Goal: Transaction & Acquisition: Purchase product/service

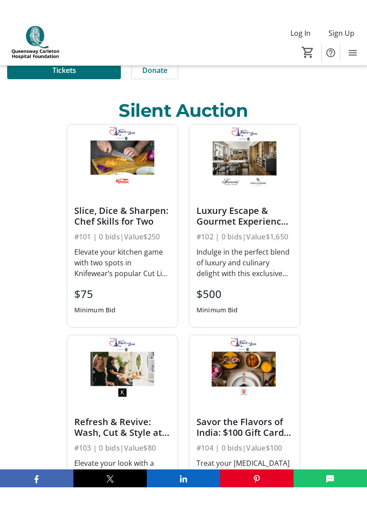
scroll to position [342, 0]
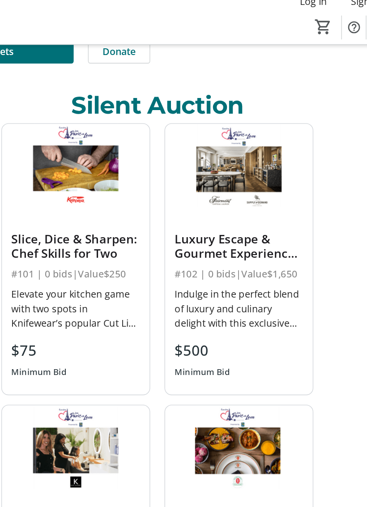
click at [197, 205] on div "Luxury Escape & Gourmet Experience Package" at bounding box center [244, 196] width 96 height 21
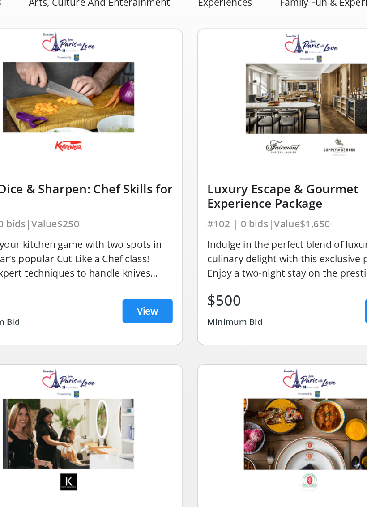
scroll to position [5, 0]
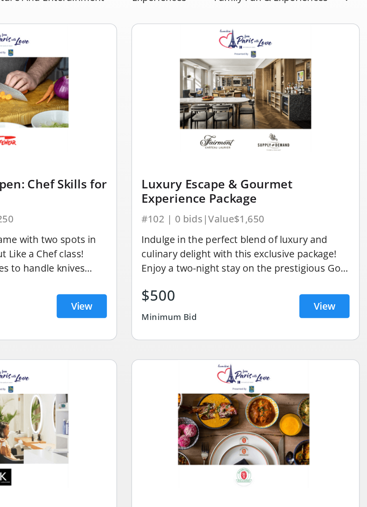
click at [325, 351] on span "View" at bounding box center [333, 356] width 16 height 11
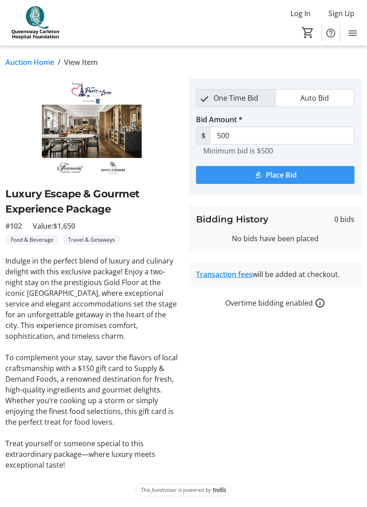
click at [277, 176] on span "Place Bid" at bounding box center [281, 174] width 31 height 11
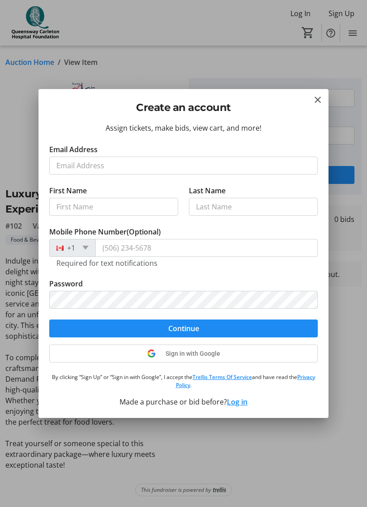
click at [316, 104] on mat-icon "Close" at bounding box center [317, 99] width 11 height 11
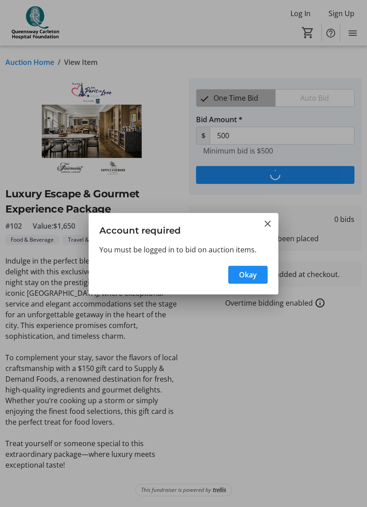
click at [271, 222] on mat-icon "Close" at bounding box center [267, 223] width 11 height 11
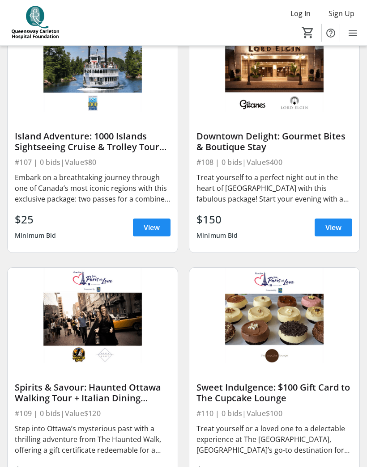
scroll to position [887, 0]
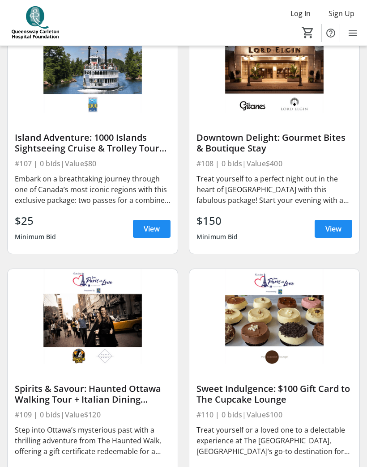
click at [338, 229] on span "View" at bounding box center [333, 229] width 16 height 11
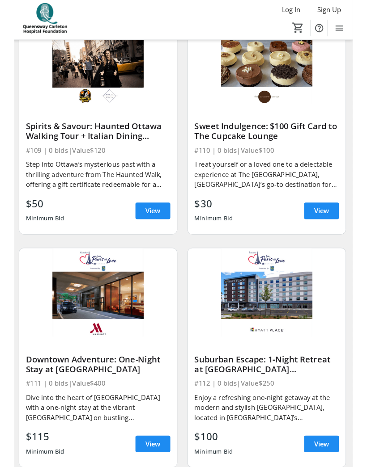
scroll to position [1127, 2]
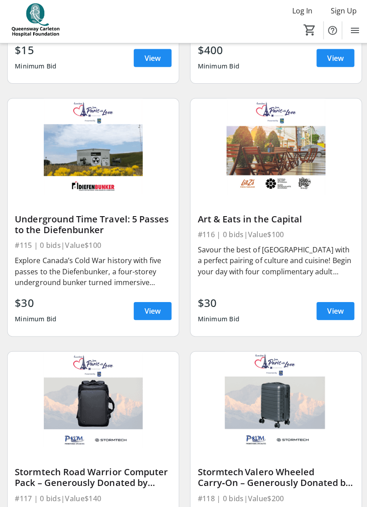
click at [283, 298] on div "$30 Minimum Bid View" at bounding box center [274, 312] width 156 height 32
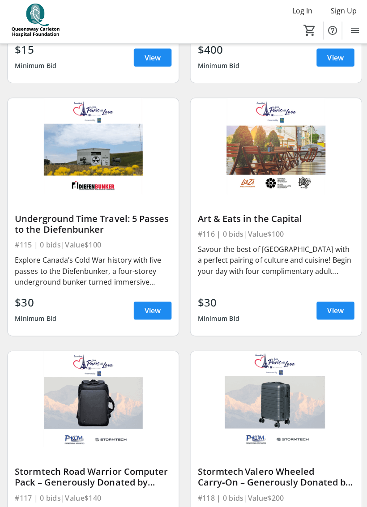
click at [338, 306] on span "View" at bounding box center [333, 311] width 16 height 11
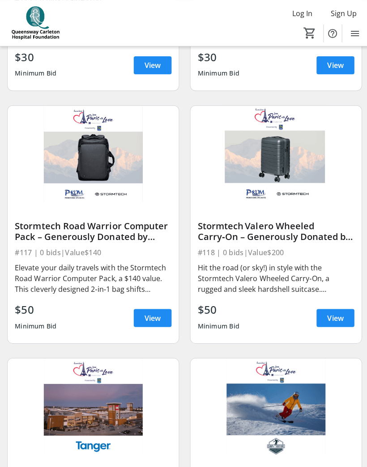
scroll to position [2056, 0]
click at [148, 321] on span "View" at bounding box center [152, 316] width 16 height 11
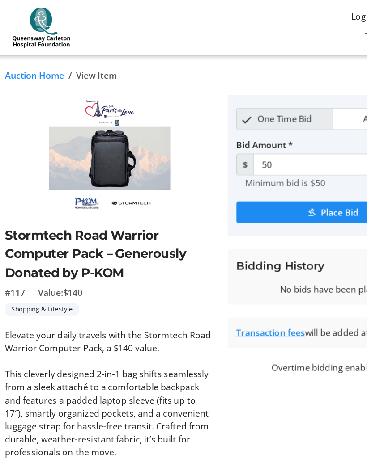
scroll to position [2053, 0]
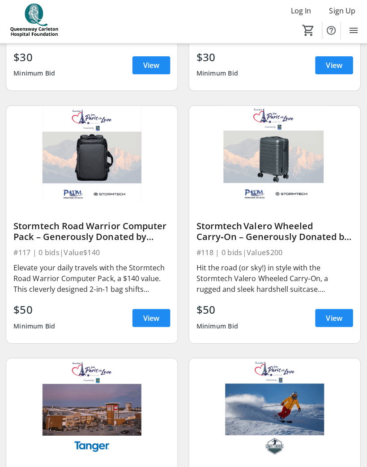
click at [269, 238] on div "Stormtech Valero Wheeled Carry‑On – Generously Donated by P‑KOM" at bounding box center [274, 232] width 156 height 21
click at [326, 316] on span "View" at bounding box center [333, 318] width 16 height 11
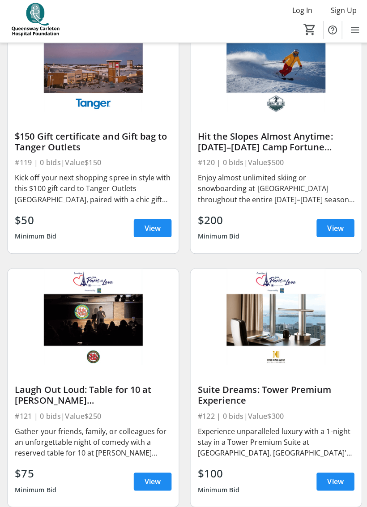
scroll to position [2394, 0]
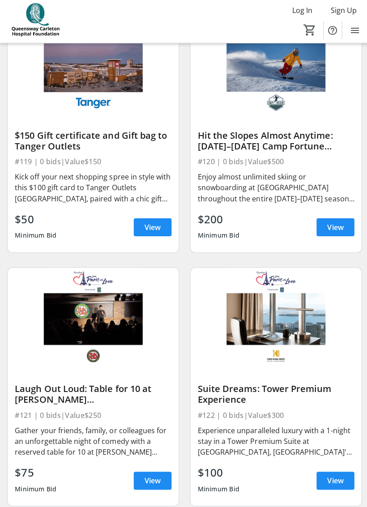
click at [156, 226] on span "View" at bounding box center [152, 229] width 16 height 11
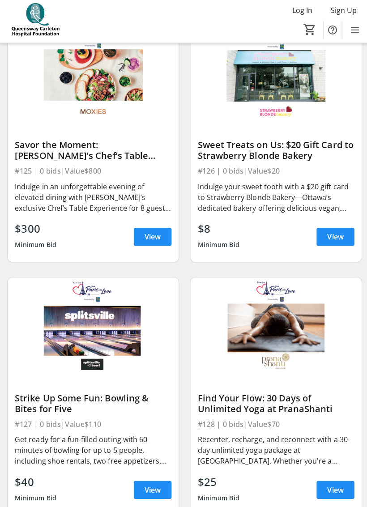
scroll to position [3139, 0]
click at [147, 236] on span "View" at bounding box center [152, 238] width 16 height 11
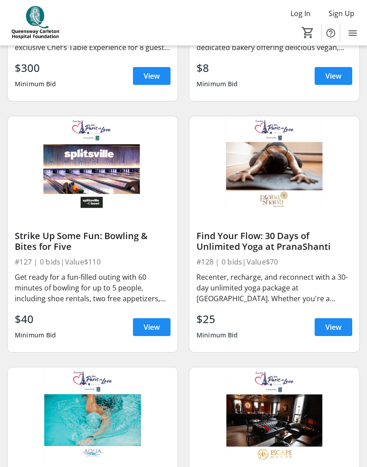
scroll to position [3299, 0]
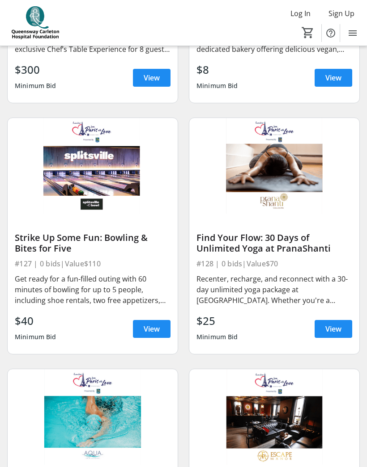
click at [153, 329] on span "View" at bounding box center [152, 329] width 16 height 11
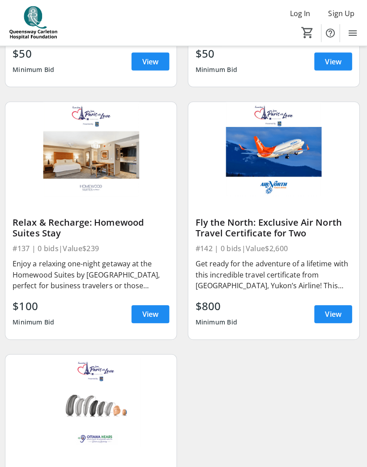
scroll to position [4572, 0]
click at [330, 308] on span "View" at bounding box center [333, 312] width 16 height 11
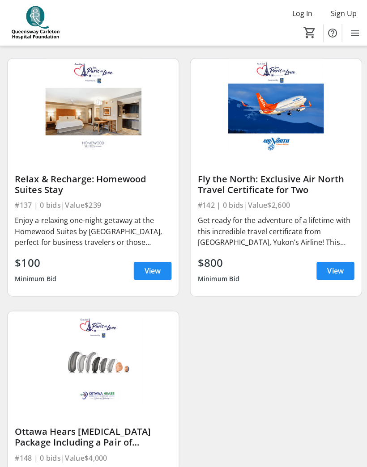
scroll to position [4613, 0]
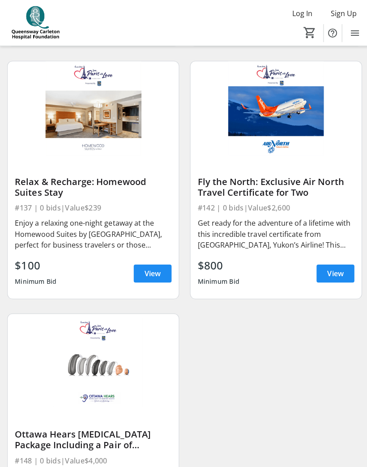
click at [335, 270] on span "View" at bounding box center [333, 272] width 16 height 11
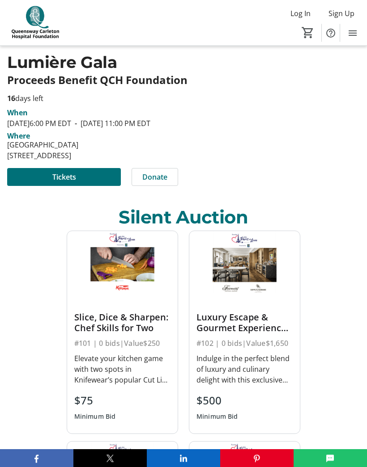
scroll to position [216, 0]
click at [34, 184] on span at bounding box center [64, 176] width 114 height 21
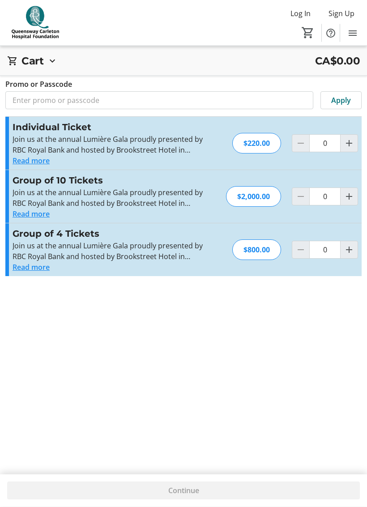
scroll to position [4, 0]
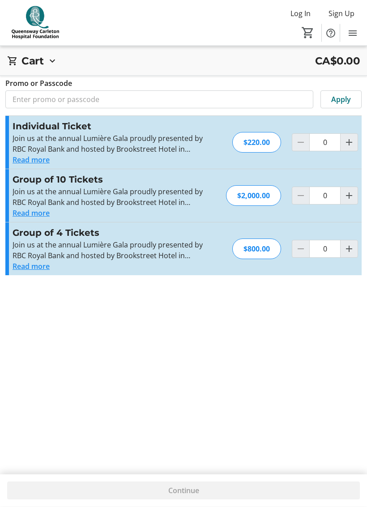
click at [29, 160] on button "Read more" at bounding box center [31, 160] width 37 height 11
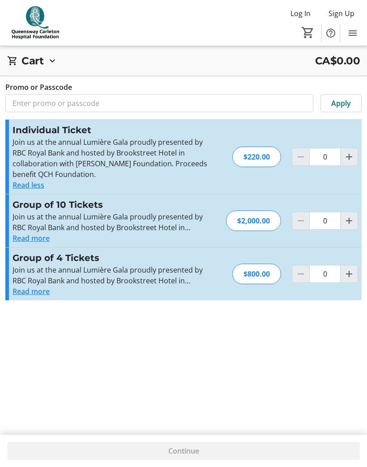
scroll to position [0, 0]
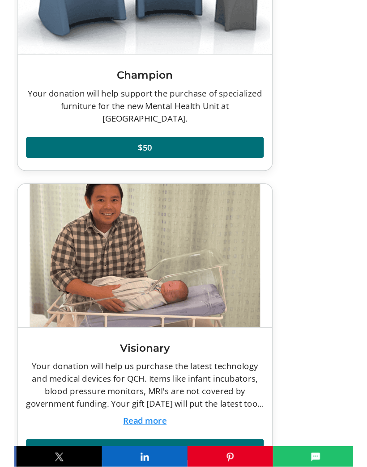
scroll to position [4207, 0]
